Goal: Task Accomplishment & Management: Manage account settings

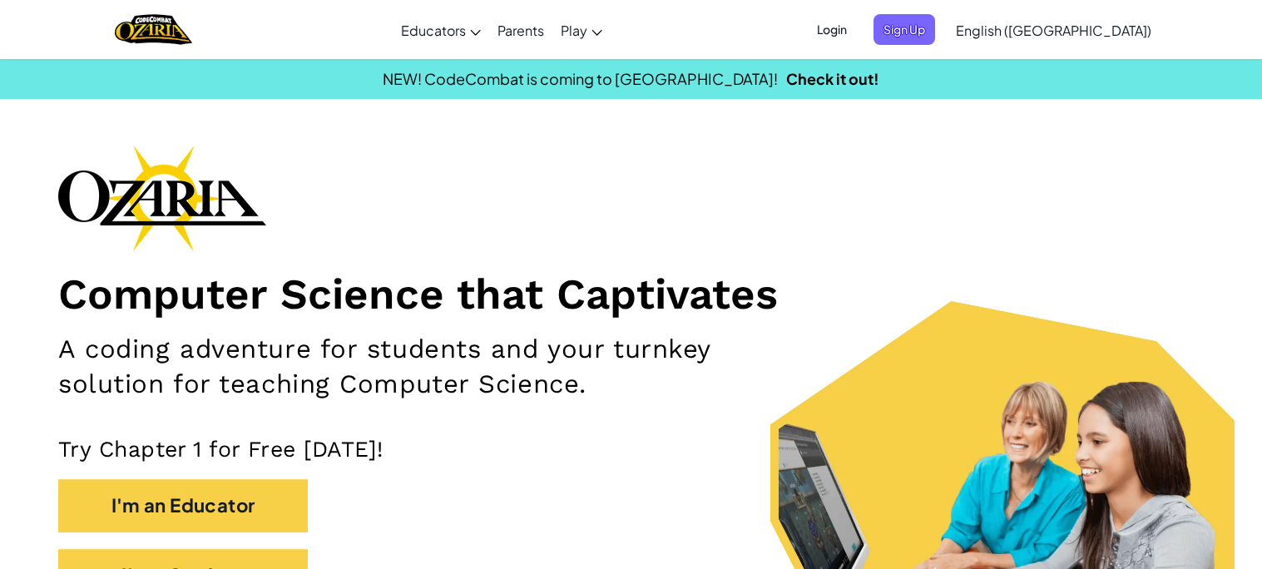
click at [857, 24] on span "Login" at bounding box center [832, 29] width 50 height 31
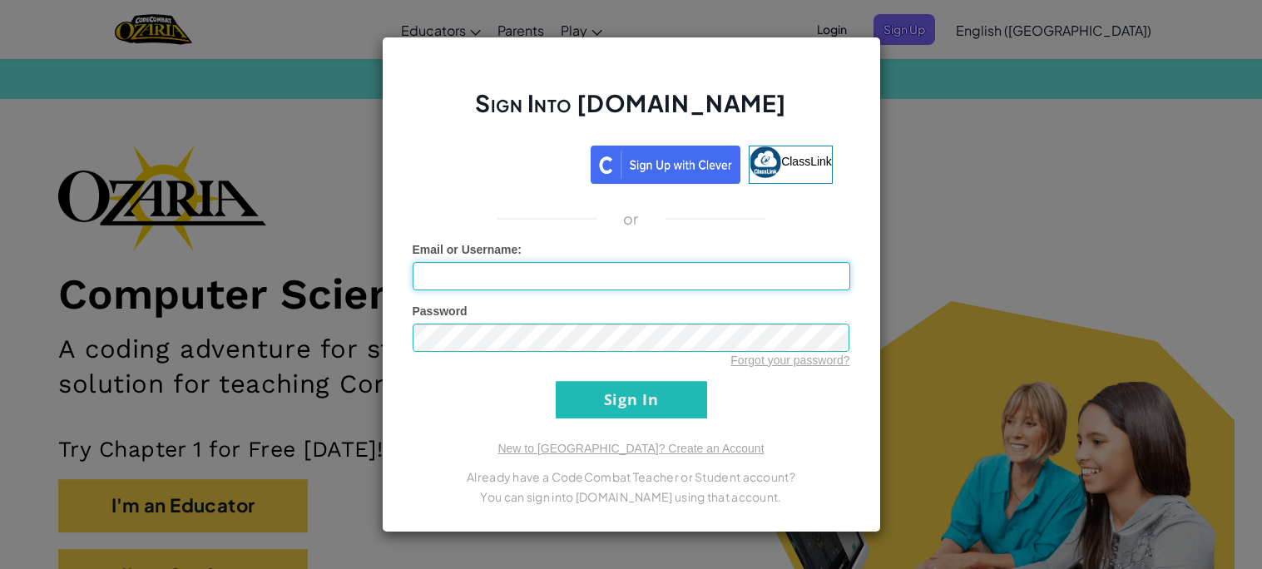
click at [714, 278] on input "Email or Username :" at bounding box center [632, 276] width 438 height 28
type input "taemeertheexplorer"
click at [556, 381] on input "Sign In" at bounding box center [631, 399] width 151 height 37
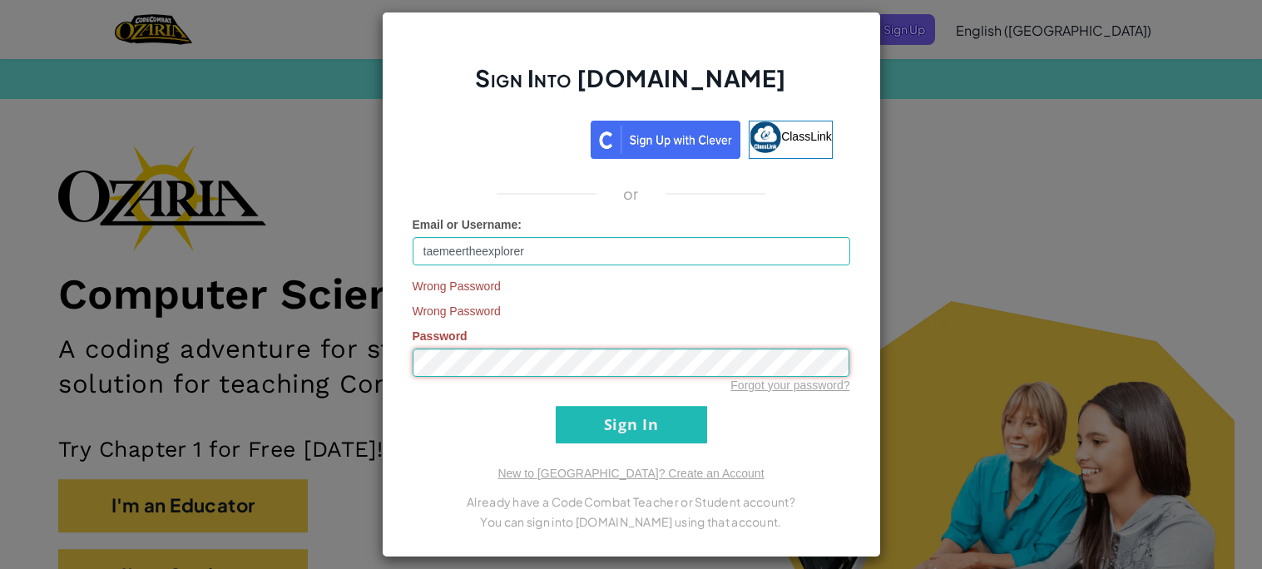
click at [556, 406] on input "Sign In" at bounding box center [631, 424] width 151 height 37
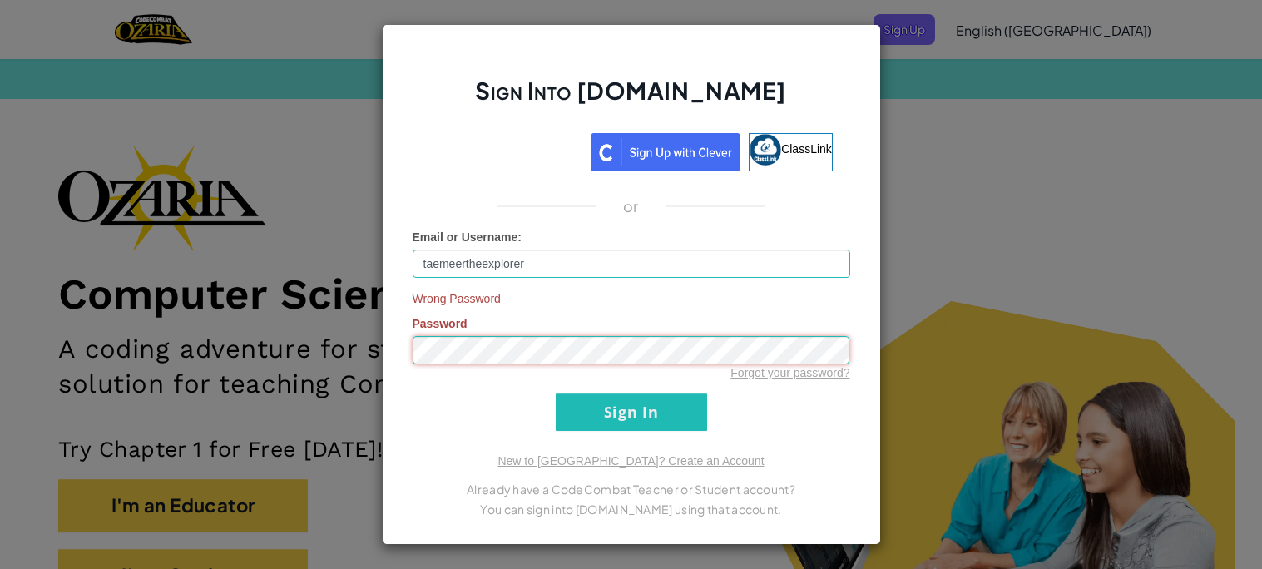
click at [556, 393] on input "Sign In" at bounding box center [631, 411] width 151 height 37
